Goal: Transaction & Acquisition: Purchase product/service

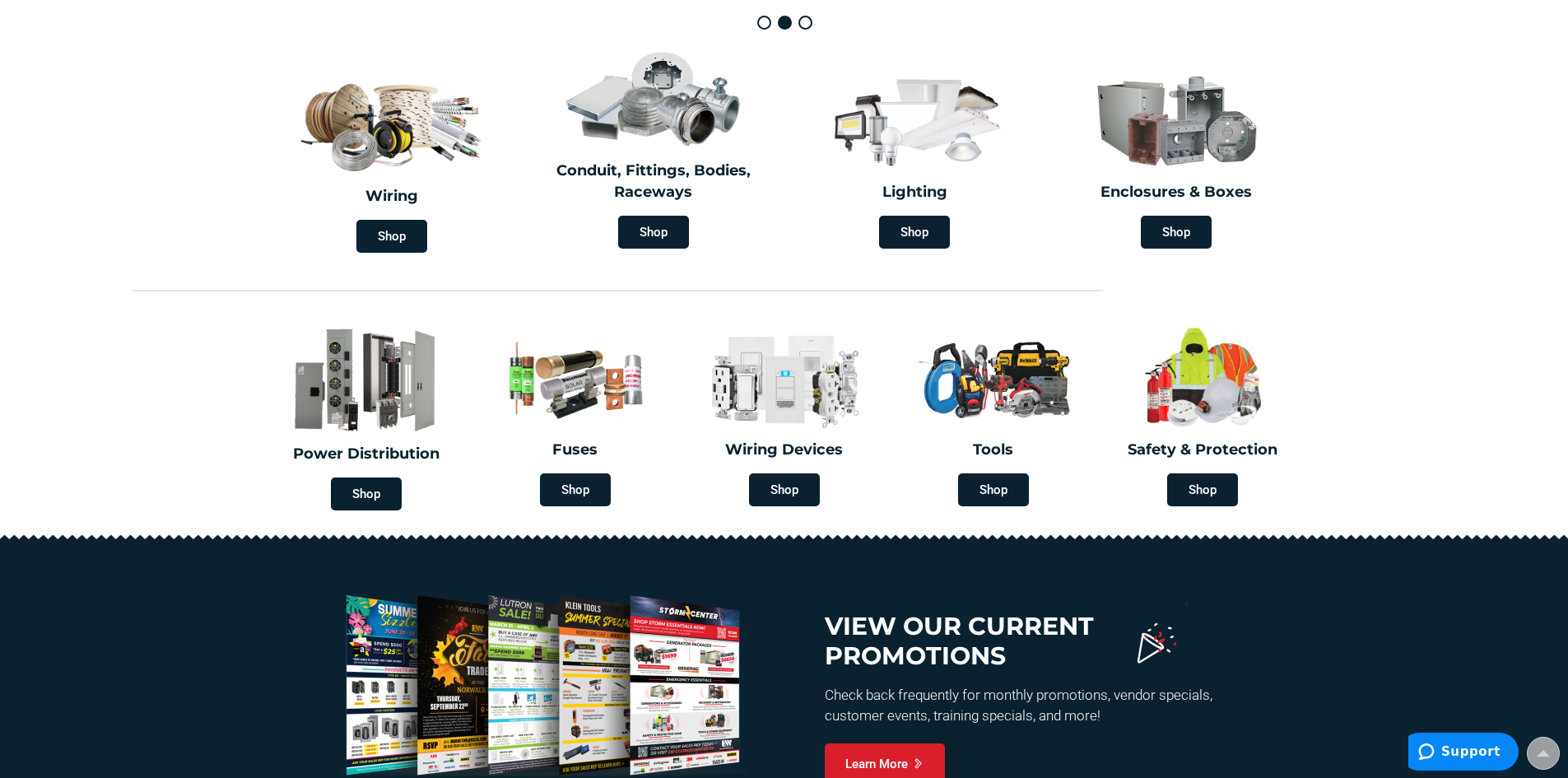
scroll to position [411, 0]
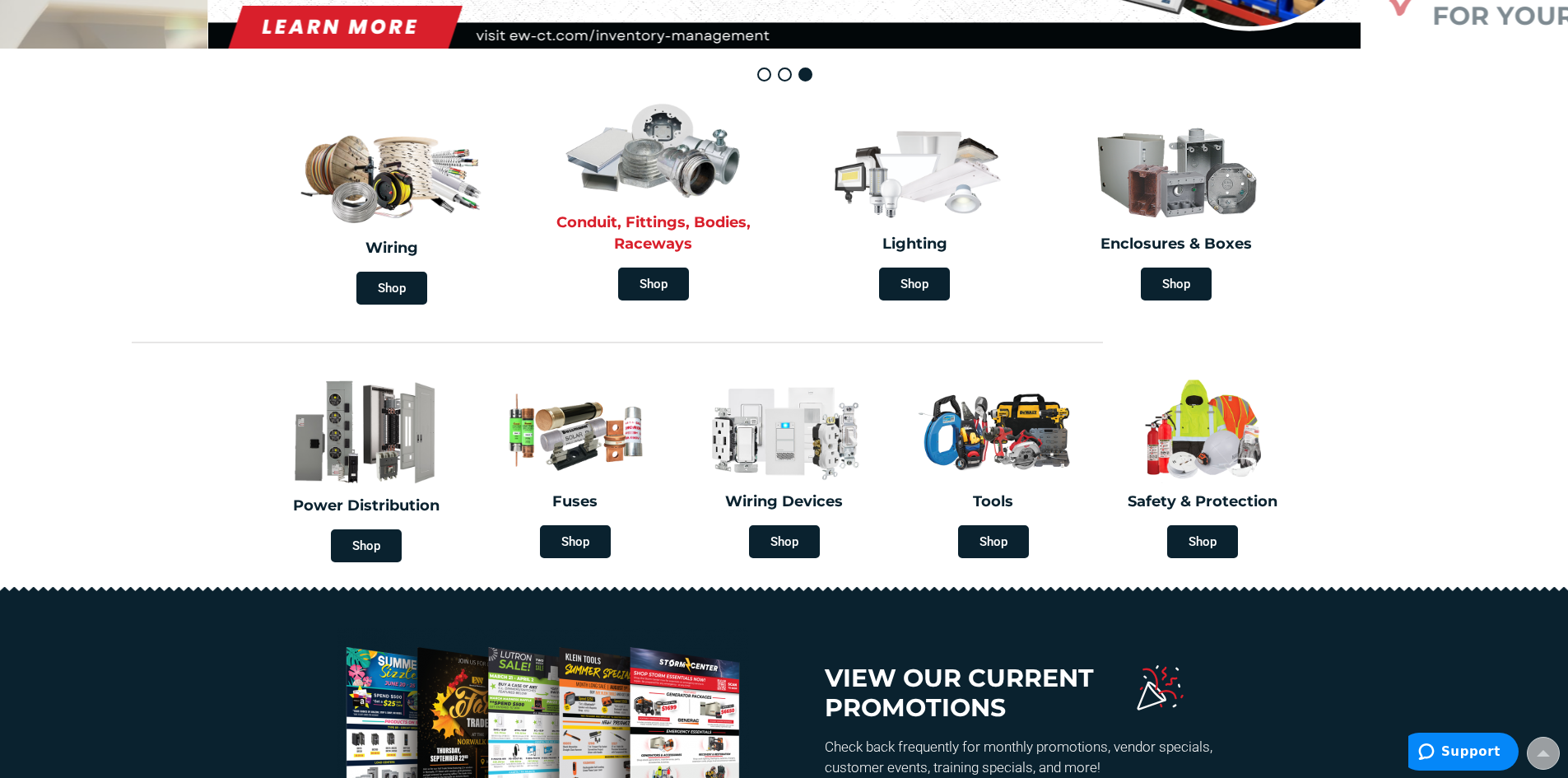
click at [678, 168] on img at bounding box center [653, 149] width 190 height 111
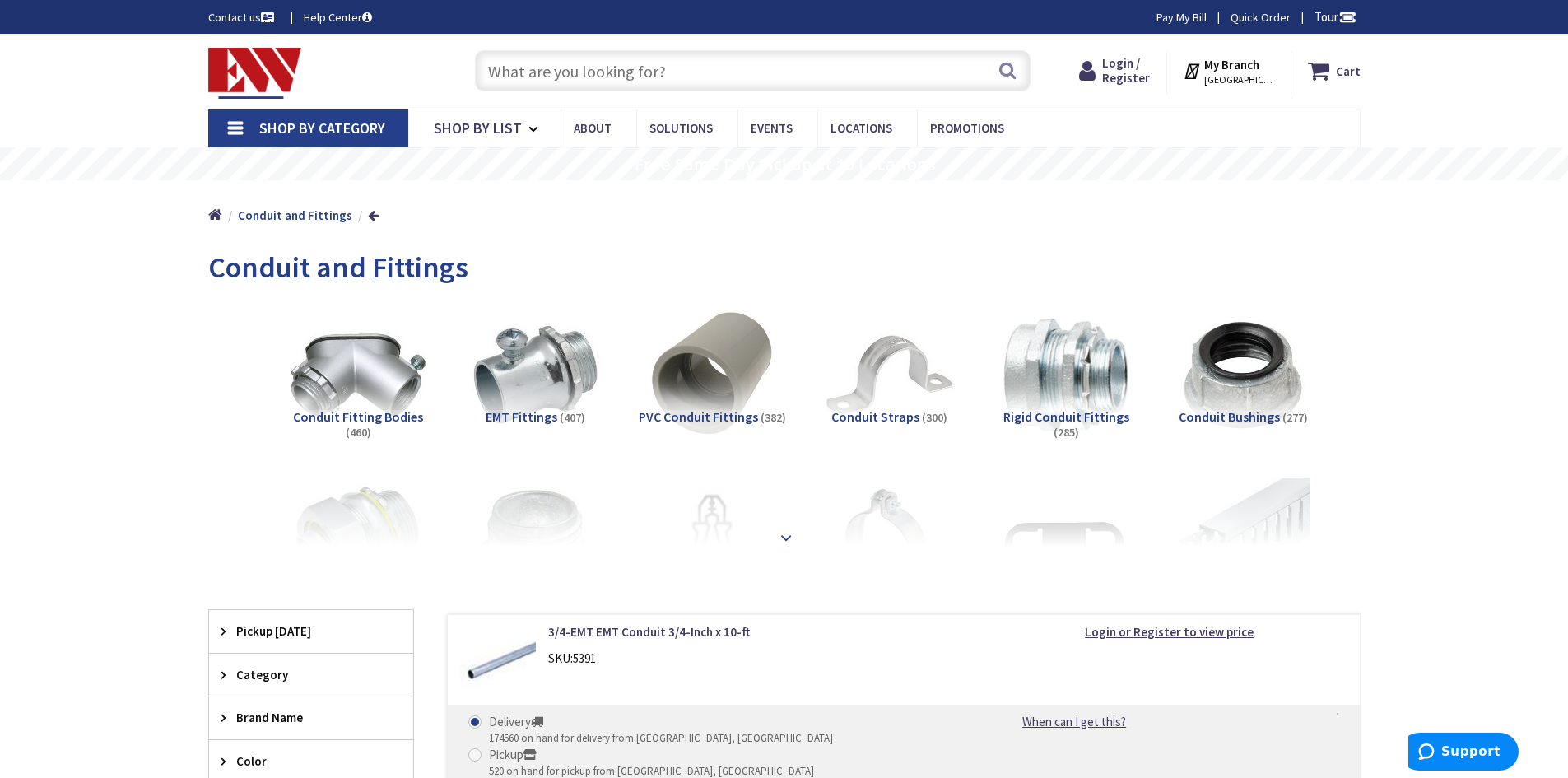
click at [783, 533] on strong at bounding box center [786, 538] width 20 height 18
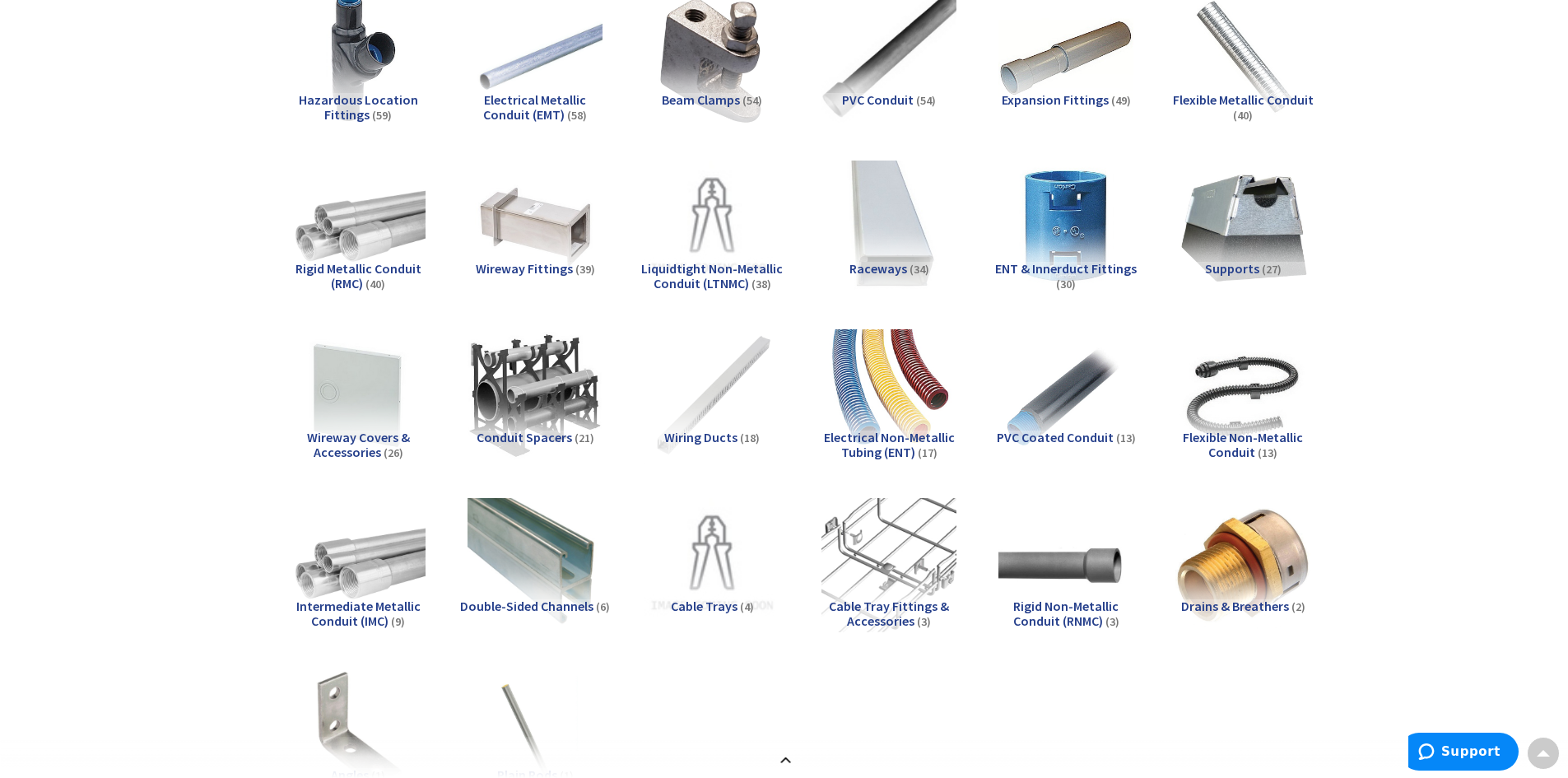
scroll to position [987, 0]
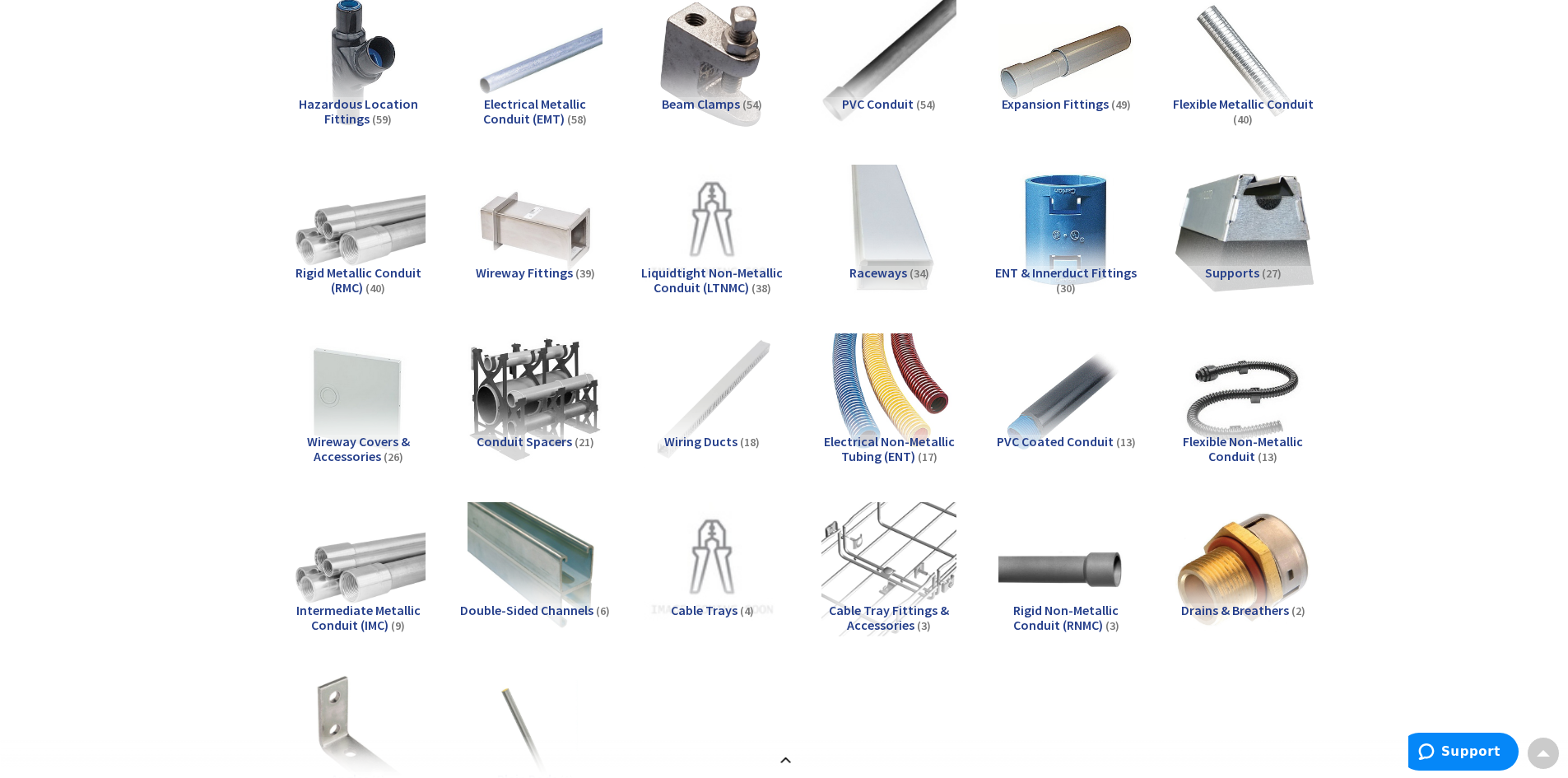
click at [1264, 229] on img at bounding box center [1242, 230] width 149 height 149
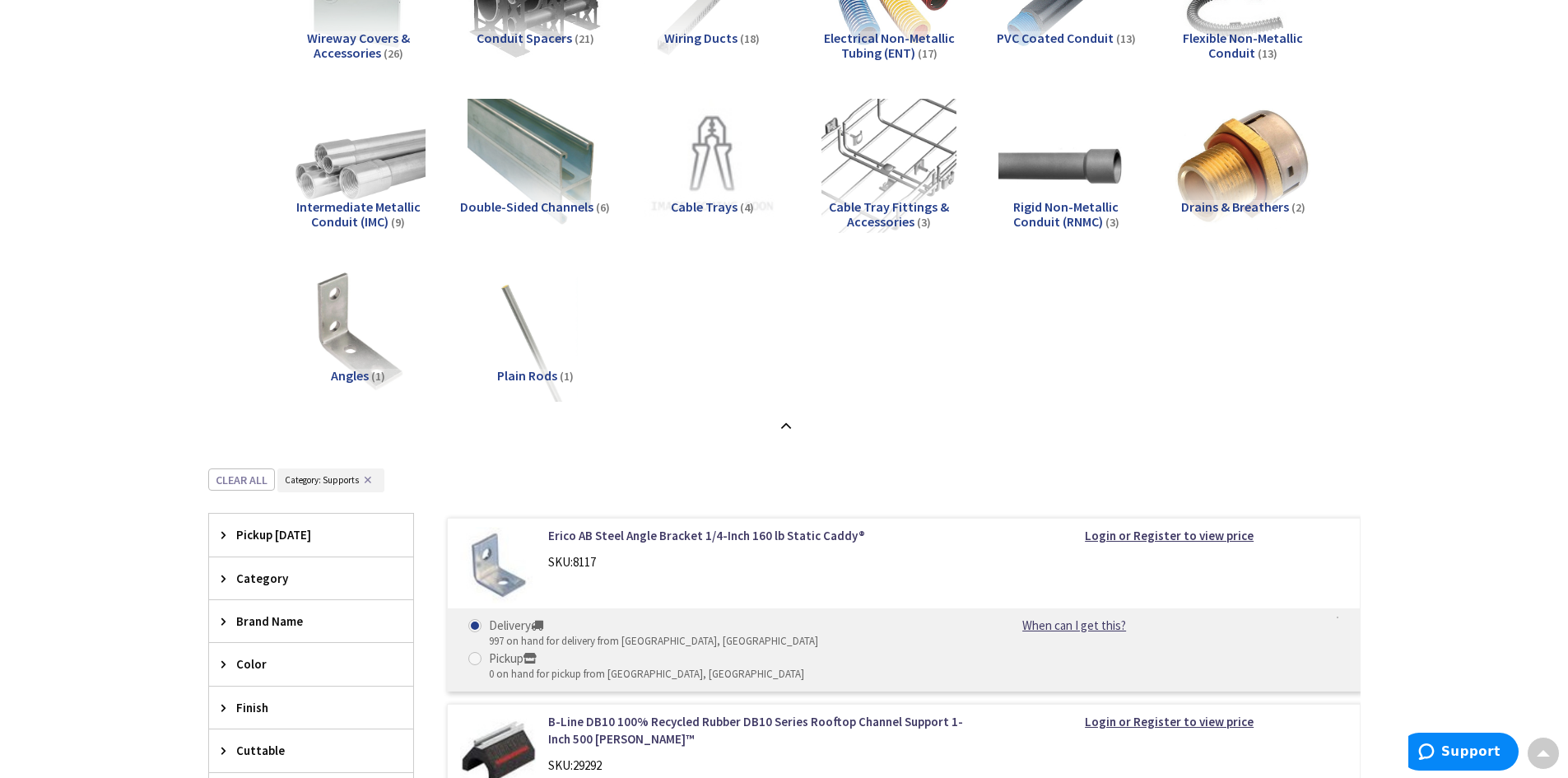
scroll to position [1530, 0]
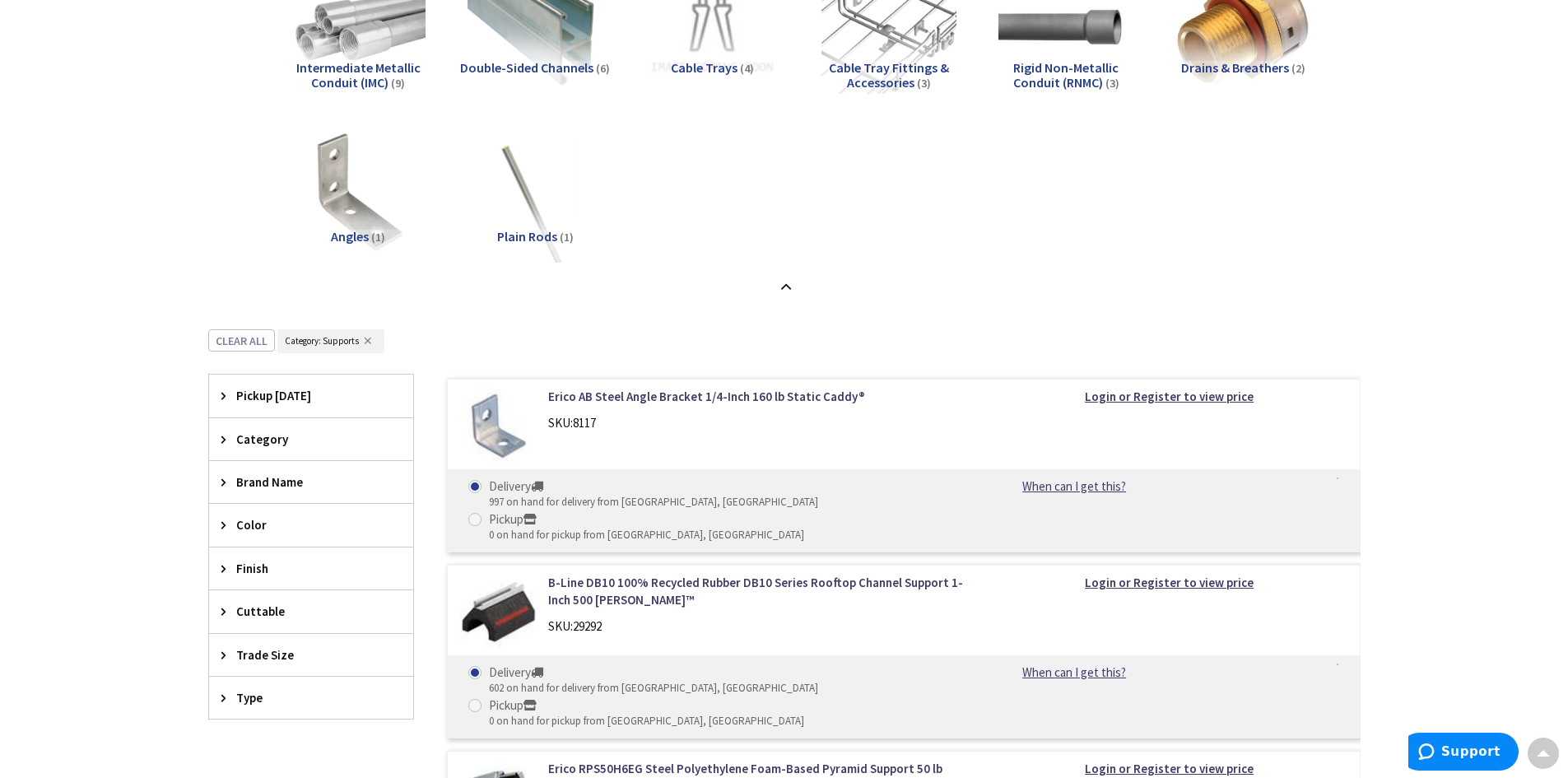
click at [249, 652] on span "Trade Size" at bounding box center [303, 654] width 134 height 17
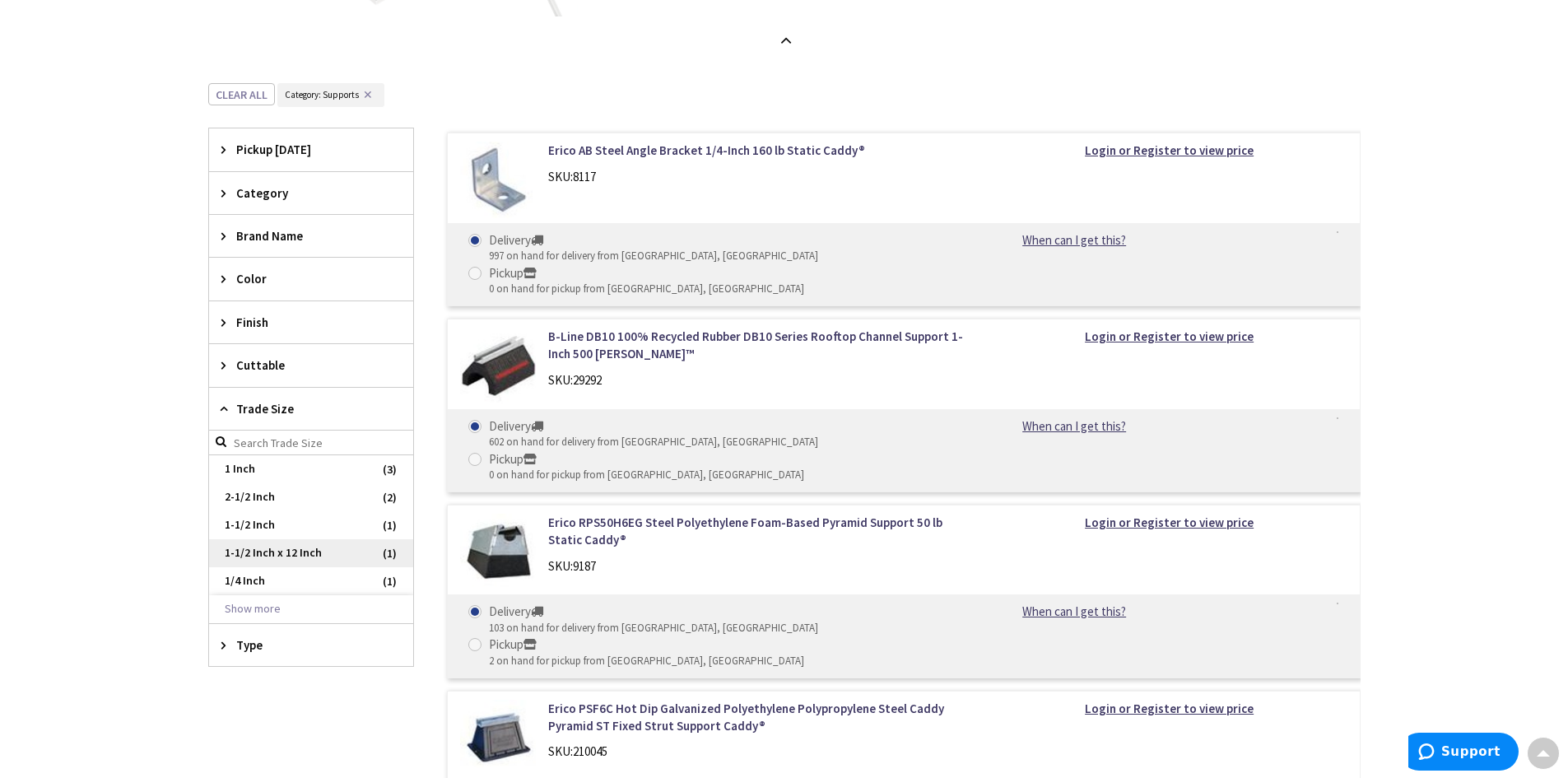
scroll to position [1777, 0]
click at [240, 465] on span "1 Inch" at bounding box center [311, 469] width 205 height 28
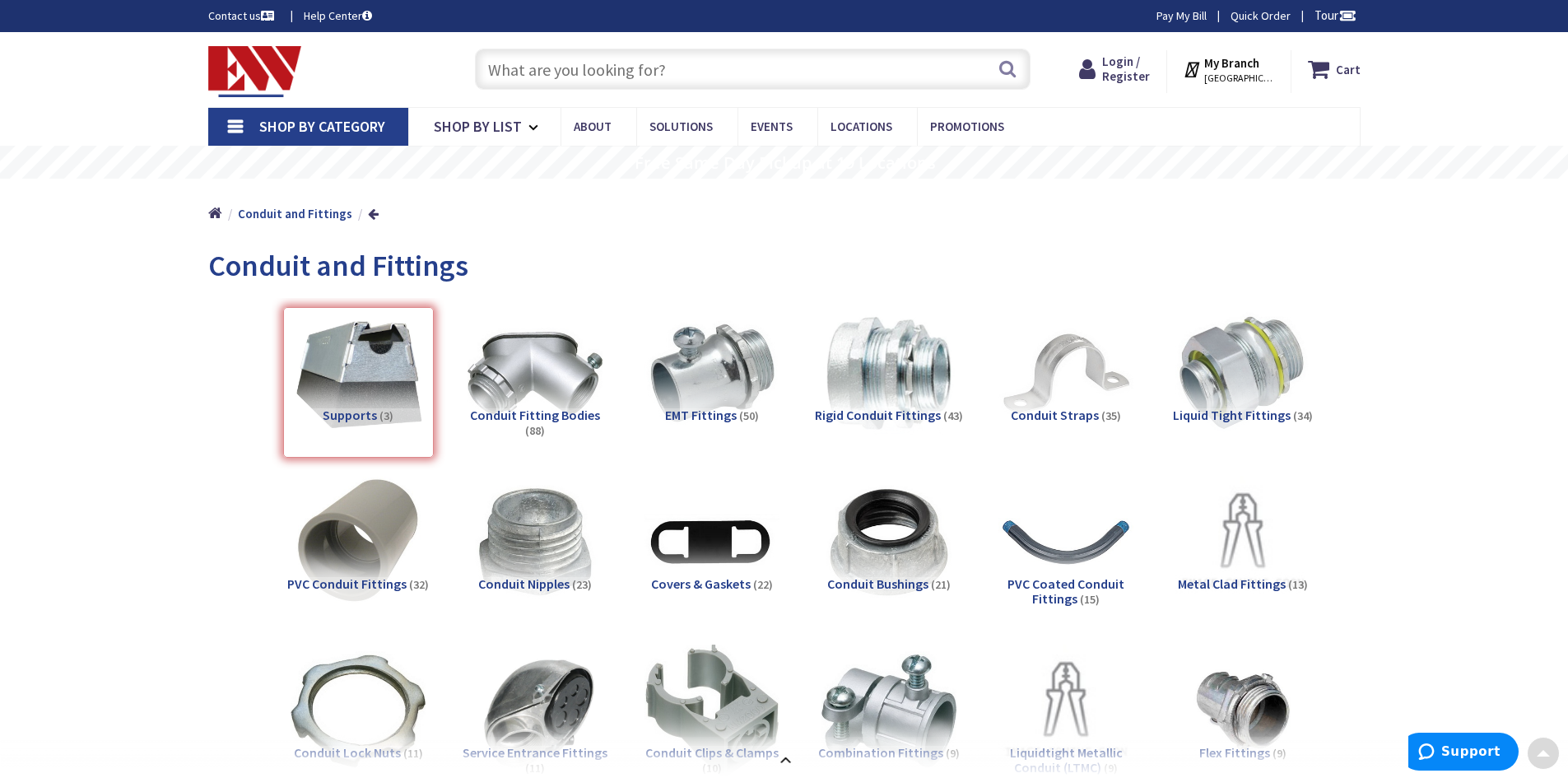
scroll to position [0, 0]
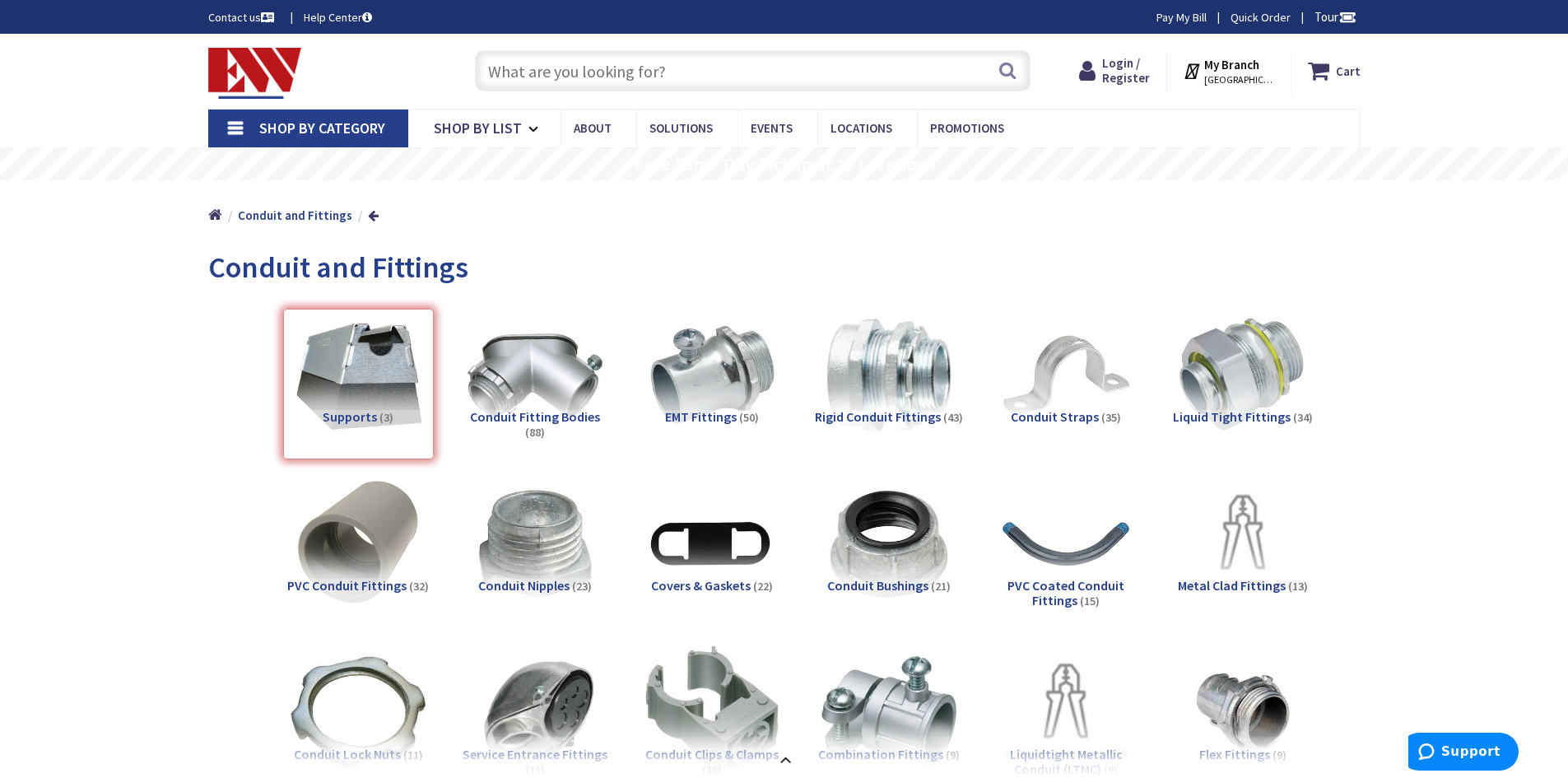
click at [542, 70] on input "text" at bounding box center [752, 71] width 555 height 42
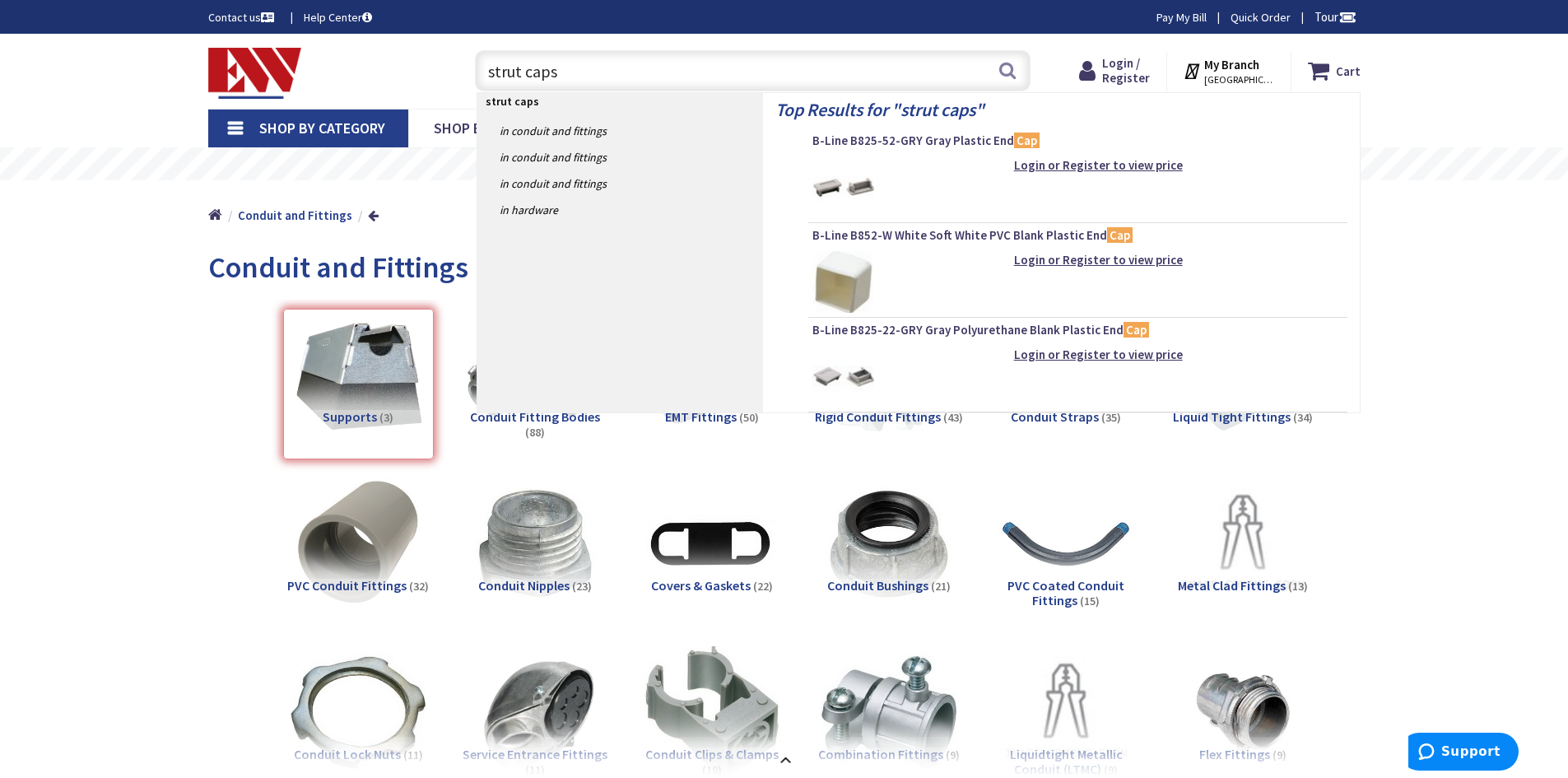
type input "strut caps"
click at [843, 268] on img at bounding box center [843, 282] width 62 height 62
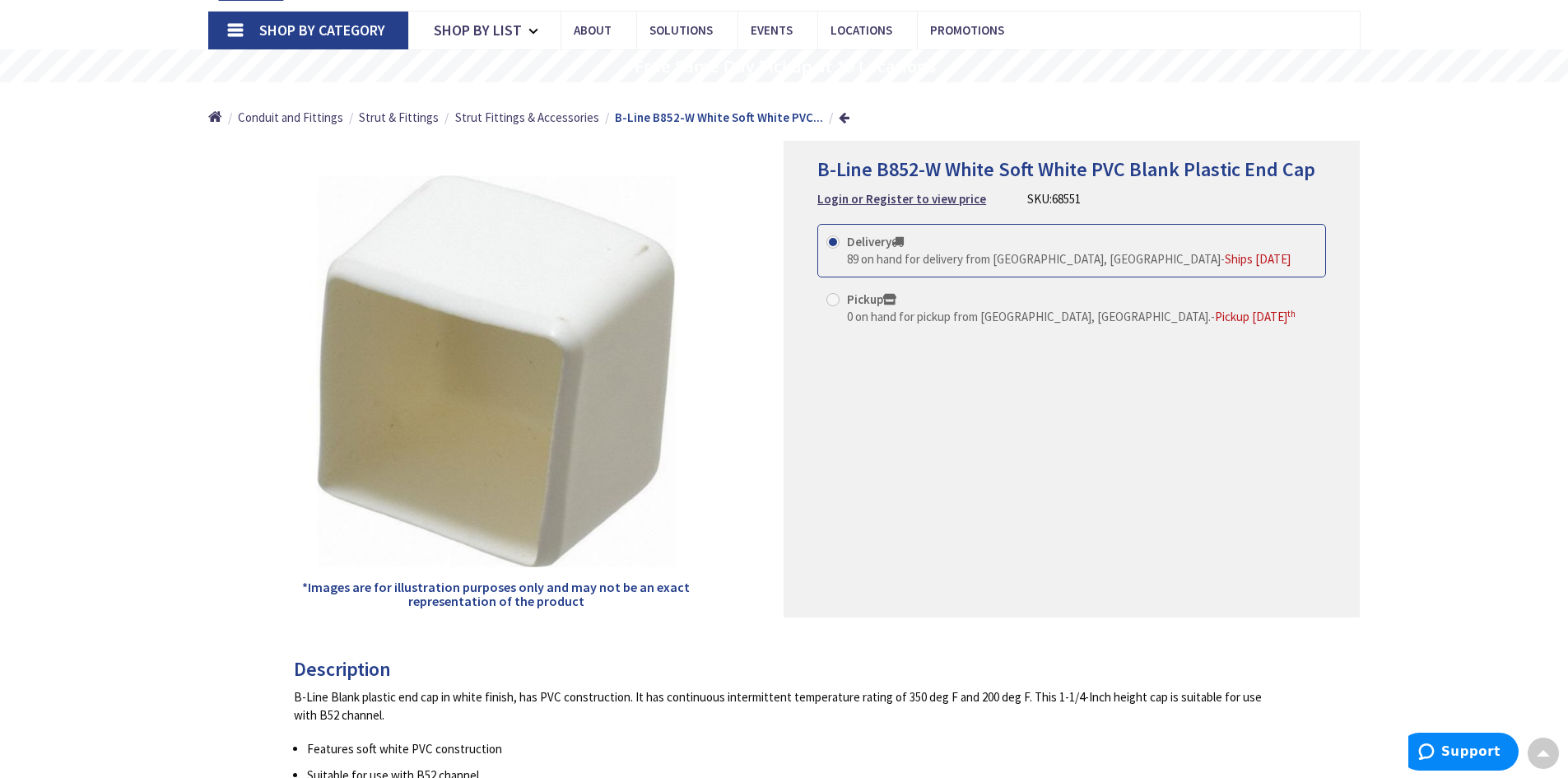
scroll to position [82, 0]
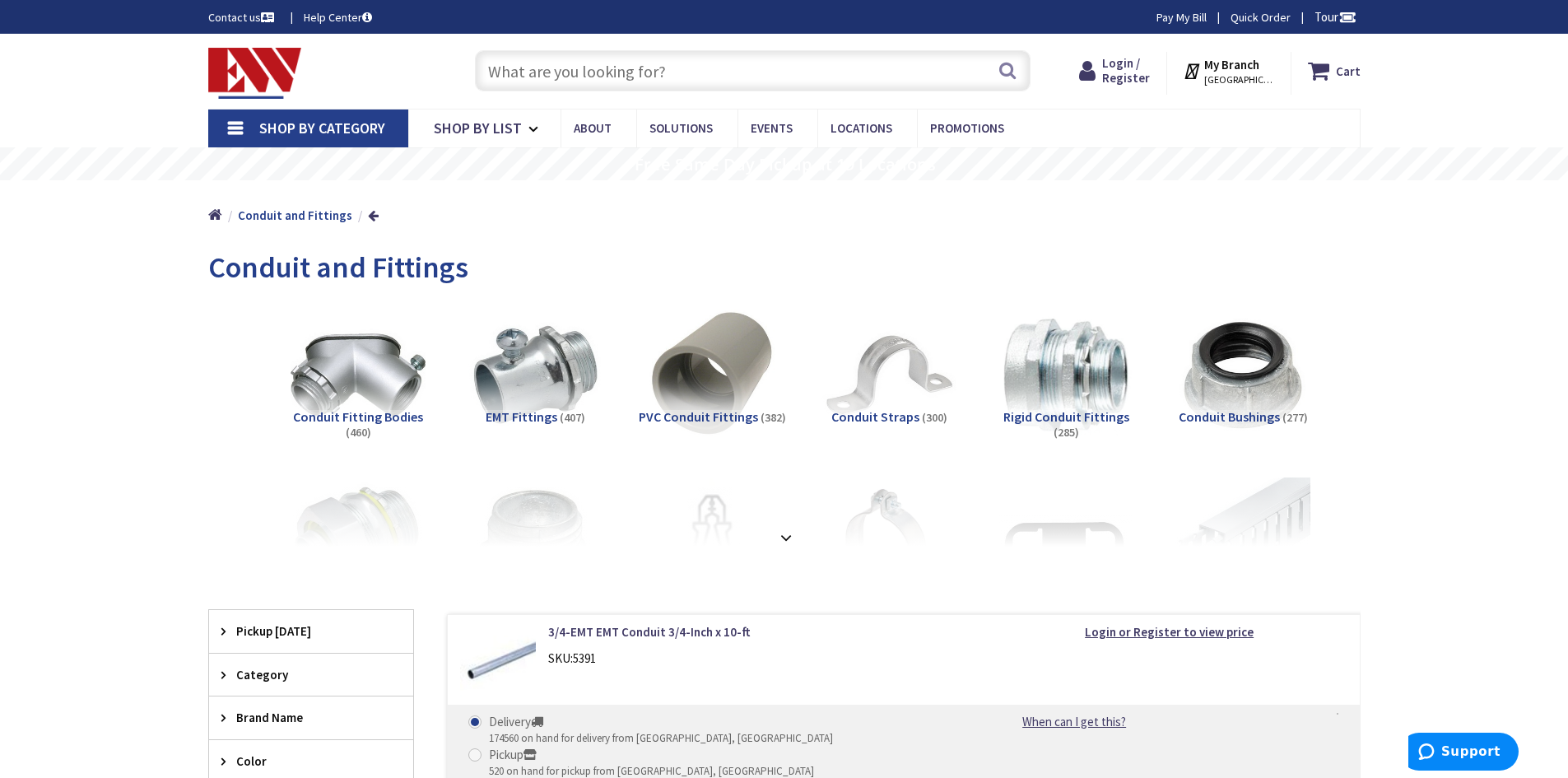
click at [717, 71] on input "text" at bounding box center [752, 71] width 555 height 42
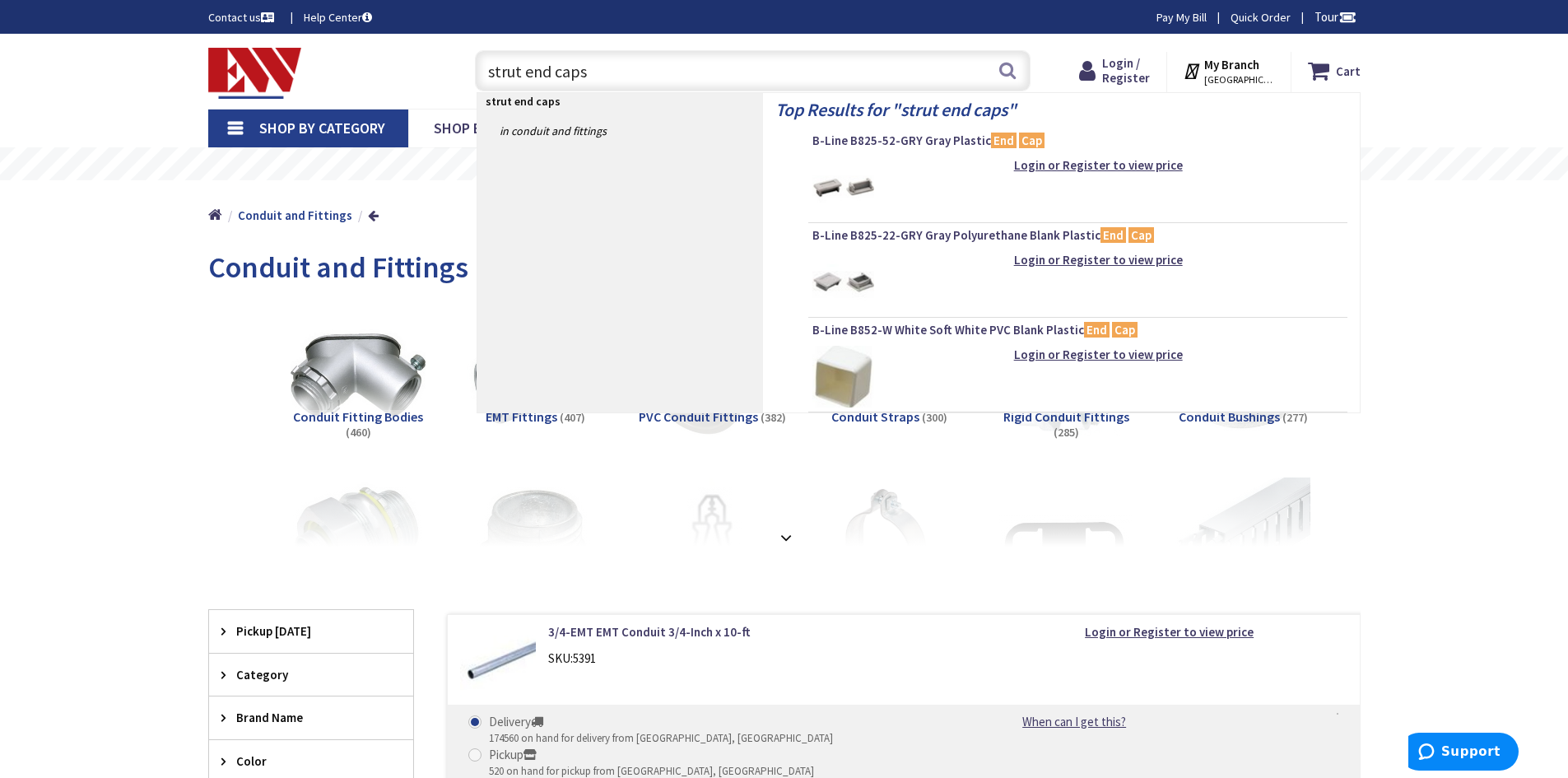
type input "strut end caps"
click at [860, 185] on img at bounding box center [843, 187] width 62 height 62
